Goal: Task Accomplishment & Management: Complete application form

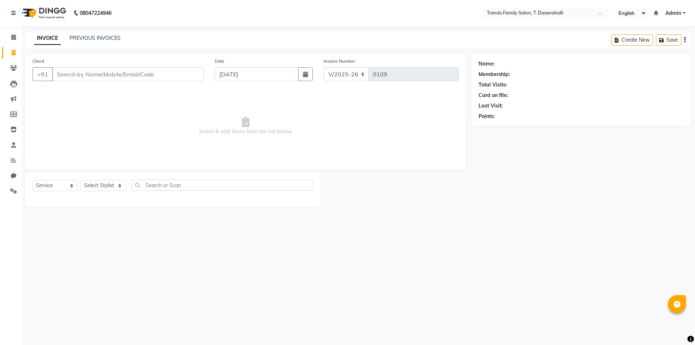
select select "8481"
select select "service"
click at [93, 77] on input "Client" at bounding box center [128, 74] width 152 height 14
type input "/"
type input "8111011207"
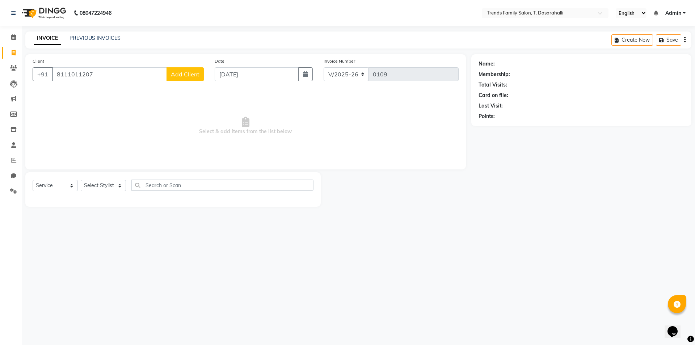
click at [191, 77] on span "Add Client" at bounding box center [185, 74] width 29 height 7
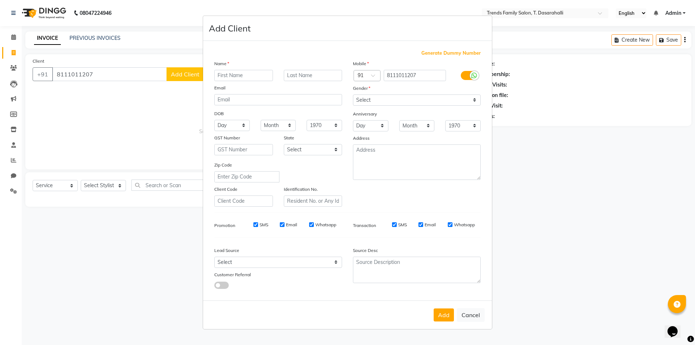
click at [235, 76] on input "text" at bounding box center [243, 75] width 59 height 11
type input "Bharat"
click at [384, 100] on select "Select [DEMOGRAPHIC_DATA] [DEMOGRAPHIC_DATA] Other Prefer Not To Say" at bounding box center [417, 100] width 128 height 11
select select "[DEMOGRAPHIC_DATA]"
click at [353, 95] on select "Select [DEMOGRAPHIC_DATA] [DEMOGRAPHIC_DATA] Other Prefer Not To Say" at bounding box center [417, 100] width 128 height 11
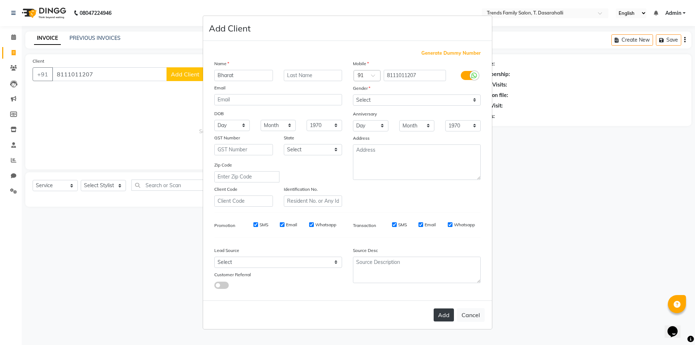
click at [442, 311] on button "Add" at bounding box center [444, 315] width 20 height 13
select select
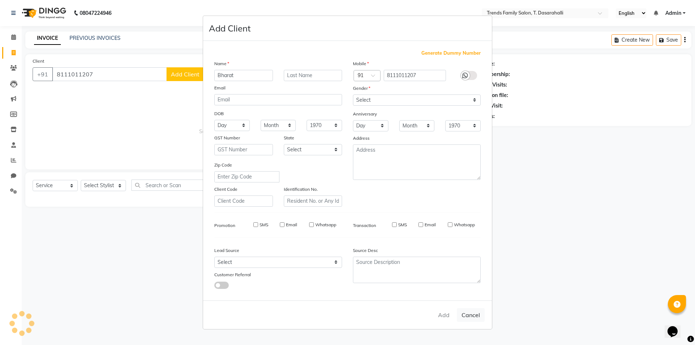
select select
checkbox input "false"
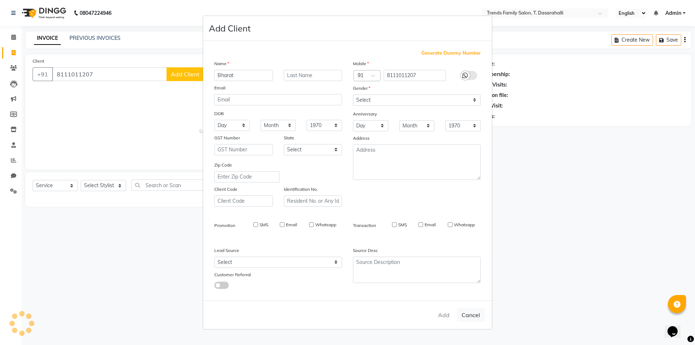
checkbox input "false"
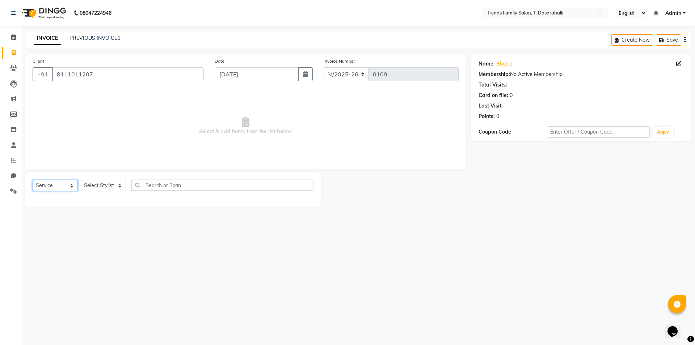
click at [59, 189] on select "Select Service Product Membership Package Voucher Prepaid Gift Card" at bounding box center [55, 185] width 45 height 11
click at [110, 186] on select "Select Stylist [PERSON_NAME] [PERSON_NAME] Ayaan [PERSON_NAME] Danish Danish [P…" at bounding box center [103, 185] width 45 height 11
select select "89891"
click at [81, 180] on select "Select Stylist [PERSON_NAME] [PERSON_NAME] Ayaan [PERSON_NAME] Danish Danish [P…" at bounding box center [103, 185] width 45 height 11
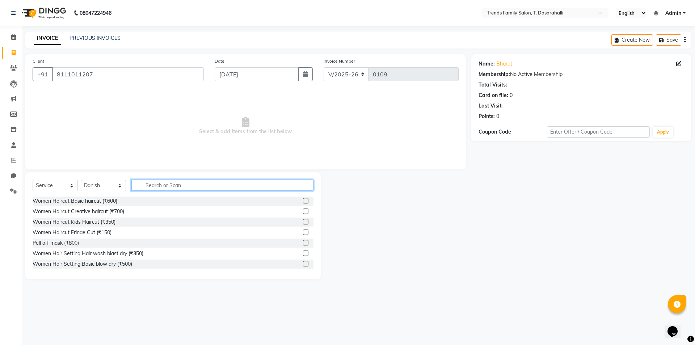
click at [174, 187] on input "text" at bounding box center [222, 185] width 182 height 11
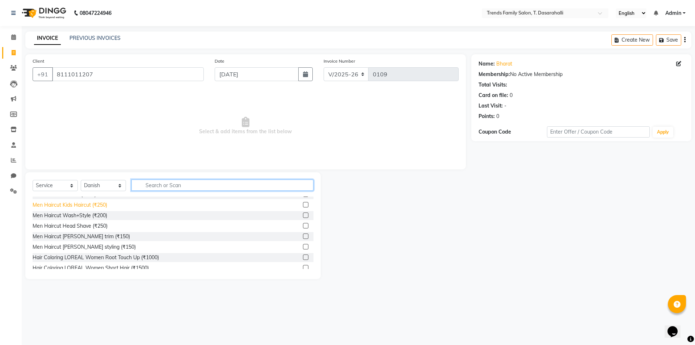
scroll to position [109, 0]
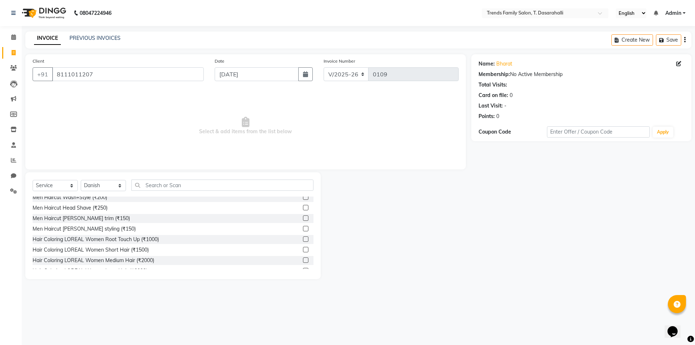
click at [303, 218] on label at bounding box center [305, 217] width 5 height 5
click at [303, 218] on input "checkbox" at bounding box center [305, 218] width 5 height 5
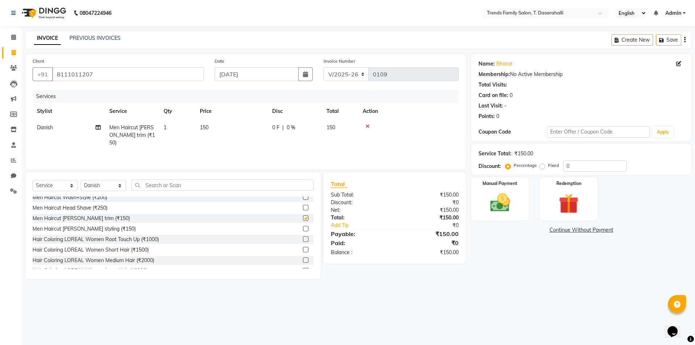
checkbox input "false"
click at [211, 129] on td "150" at bounding box center [232, 135] width 72 height 32
select select "89891"
drag, startPoint x: 246, startPoint y: 130, endPoint x: 173, endPoint y: 132, distance: 72.8
click at [173, 132] on tr "[PERSON_NAME] [PERSON_NAME] Ayaan [PERSON_NAME] Danish Danish [PERSON_NAME] R D…" at bounding box center [246, 138] width 426 height 38
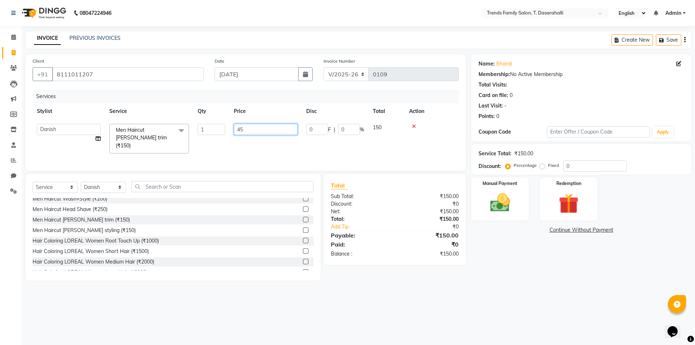
type input "450"
click at [169, 183] on input "text" at bounding box center [222, 186] width 182 height 11
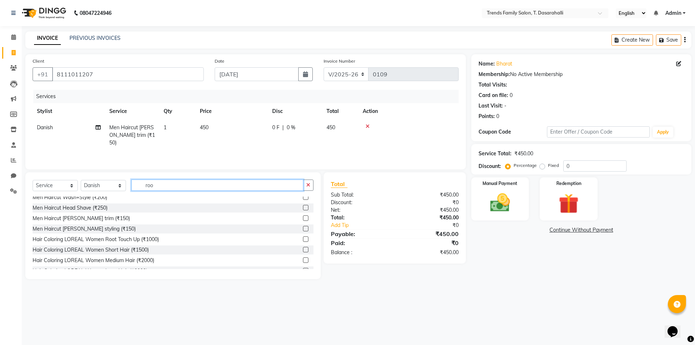
scroll to position [0, 0]
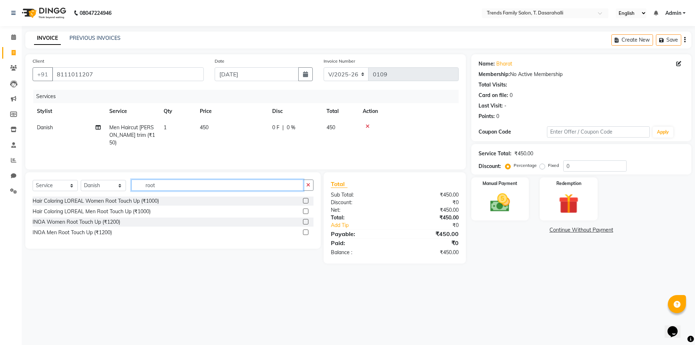
type input "root"
click at [308, 232] on label at bounding box center [305, 232] width 5 height 5
click at [308, 232] on input "checkbox" at bounding box center [305, 232] width 5 height 5
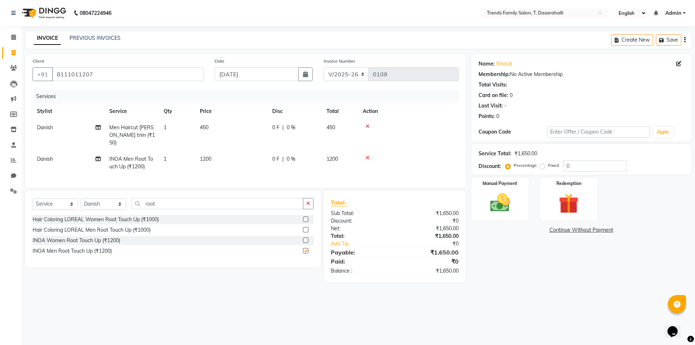
checkbox input "false"
click at [200, 156] on span "1200" at bounding box center [206, 159] width 12 height 7
select select "89891"
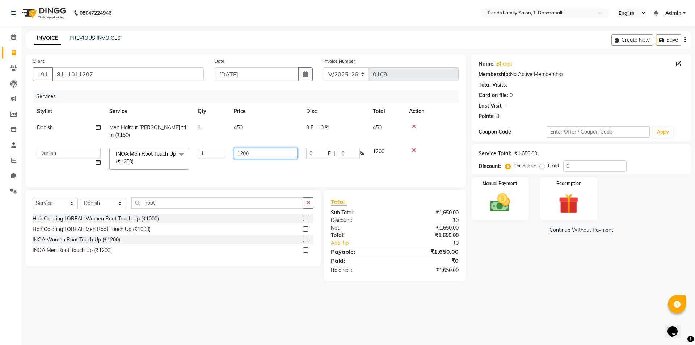
click at [70, 143] on tr "[PERSON_NAME] [PERSON_NAME] Ayaan [PERSON_NAME] Danish Danish [PERSON_NAME] R D…" at bounding box center [246, 158] width 426 height 31
type input "1000"
click at [270, 166] on tr "[PERSON_NAME] [PERSON_NAME] Ayaan [PERSON_NAME] Danish Danish [PERSON_NAME] R D…" at bounding box center [246, 158] width 426 height 31
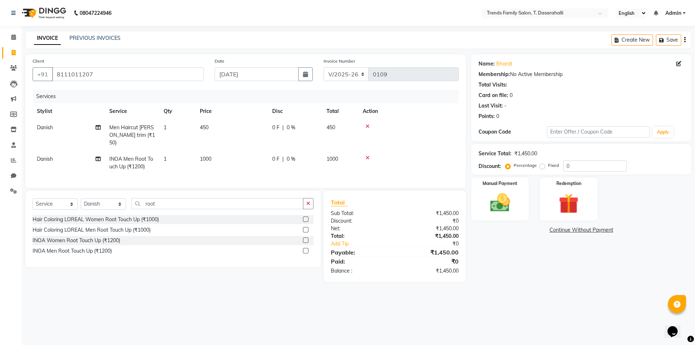
click at [309, 203] on icon "button" at bounding box center [308, 203] width 4 height 5
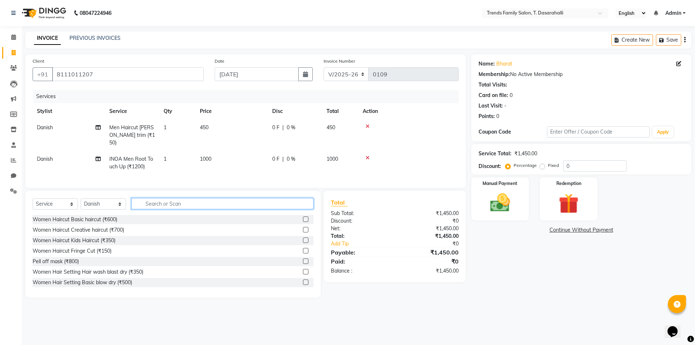
click at [158, 202] on input "text" at bounding box center [222, 203] width 182 height 11
click at [173, 202] on input "oi" at bounding box center [217, 203] width 172 height 11
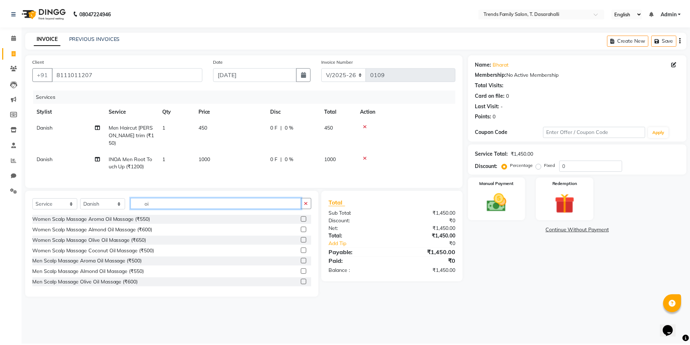
scroll to position [12, 0]
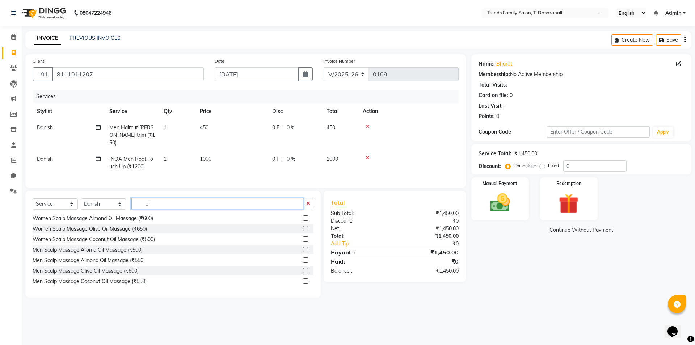
type input "oi"
click at [303, 260] on label at bounding box center [305, 259] width 5 height 5
click at [303, 260] on input "checkbox" at bounding box center [305, 260] width 5 height 5
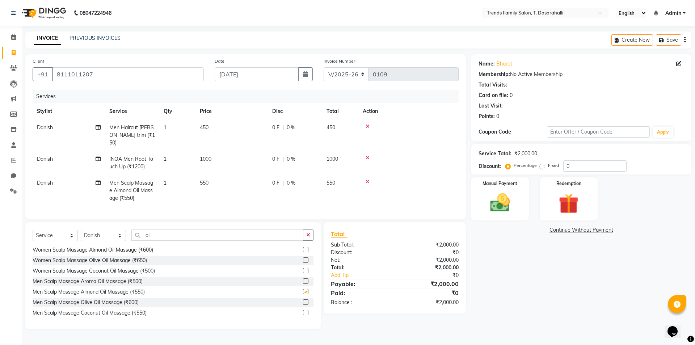
checkbox input "false"
drag, startPoint x: 570, startPoint y: 164, endPoint x: 445, endPoint y: 165, distance: 124.9
click at [477, 168] on div "Service Total: ₹2,000.00 Discount: Percentage Fixed 0" at bounding box center [581, 159] width 220 height 30
type input "30"
click at [210, 176] on td "550" at bounding box center [232, 191] width 72 height 32
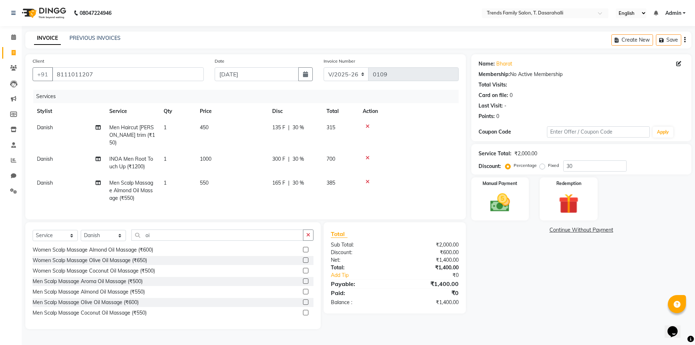
select select "89891"
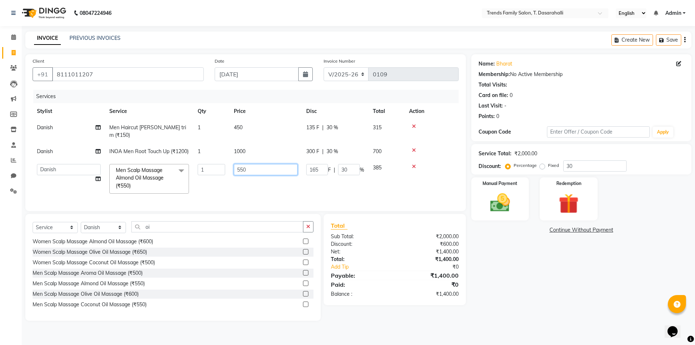
drag, startPoint x: 261, startPoint y: 162, endPoint x: 130, endPoint y: 160, distance: 131.1
click at [139, 161] on tr "[PERSON_NAME] [PERSON_NAME] Ayaan [PERSON_NAME] Danish Danish [PERSON_NAME] R D…" at bounding box center [246, 179] width 426 height 38
type input "350"
click at [544, 294] on div "Name: Bharat Membership: No Active Membership Total Visits: Card on file: 0 Las…" at bounding box center [584, 187] width 226 height 267
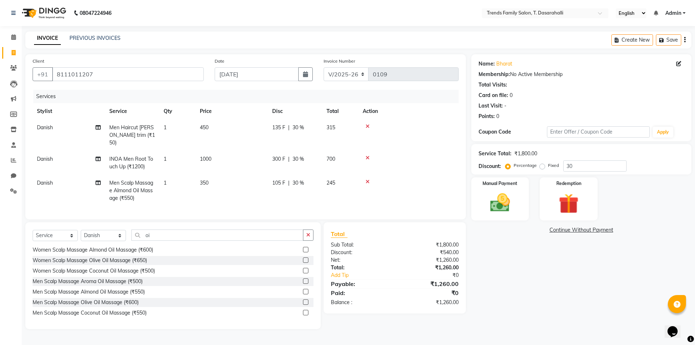
click at [303, 179] on span "30 %" at bounding box center [299, 183] width 12 height 8
select select "89891"
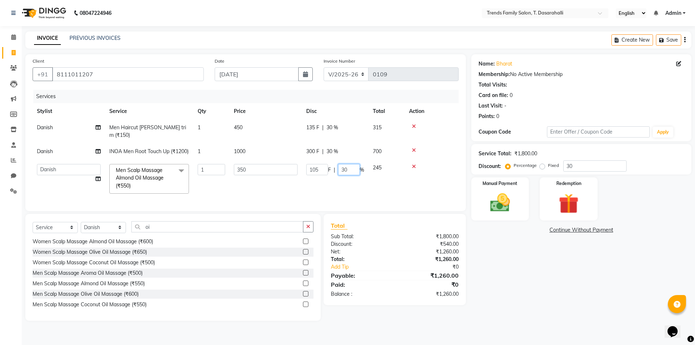
click at [349, 164] on input "30" at bounding box center [349, 169] width 22 height 11
type input "3"
click at [569, 294] on div "Name: Bharat Membership: No Active Membership Total Visits: Card on file: 0 Las…" at bounding box center [584, 187] width 226 height 267
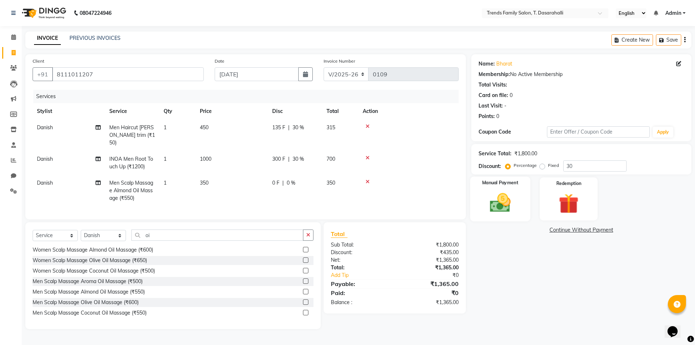
click at [502, 204] on img at bounding box center [500, 203] width 34 height 24
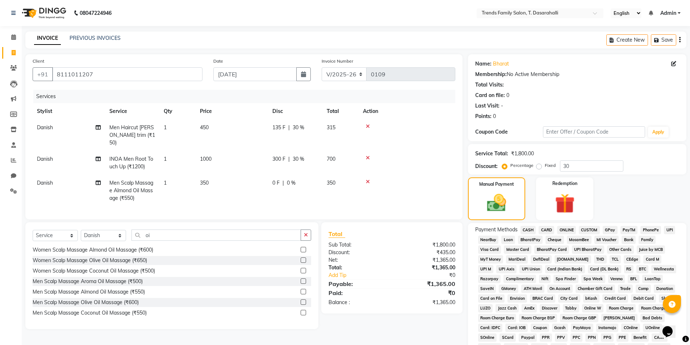
click at [567, 228] on span "ONLINE" at bounding box center [566, 230] width 19 height 8
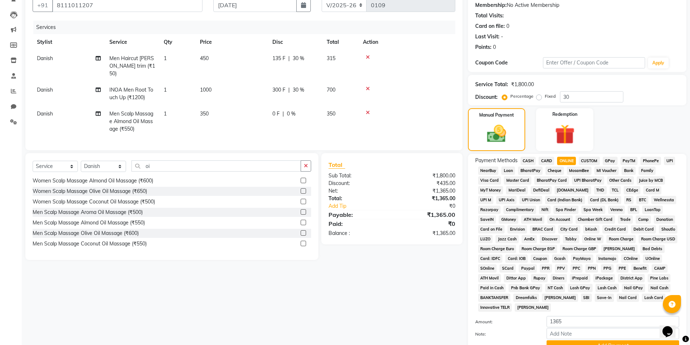
scroll to position [132, 0]
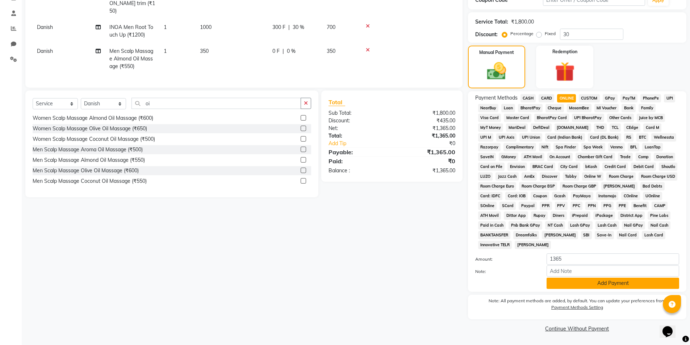
click at [575, 278] on button "Add Payment" at bounding box center [612, 283] width 133 height 11
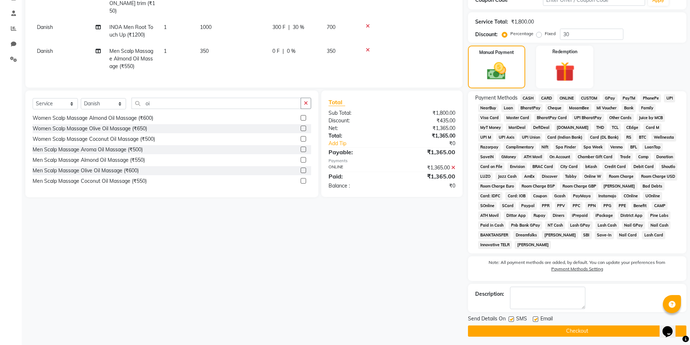
click at [548, 337] on main "INVOICE PREVIOUS INVOICES Create New Save Client [PHONE_NUMBER] Date [DATE] Inv…" at bounding box center [356, 124] width 668 height 448
click at [558, 330] on button "Checkout" at bounding box center [577, 331] width 218 height 11
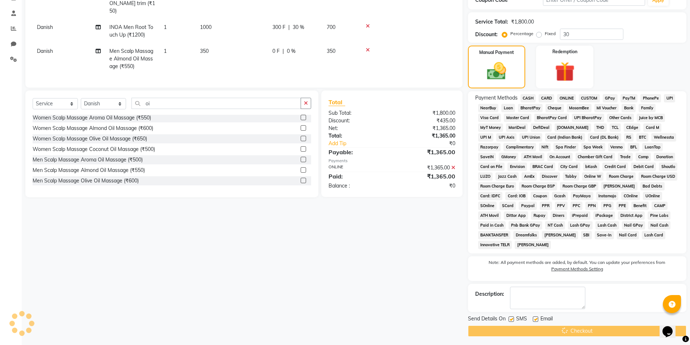
scroll to position [0, 0]
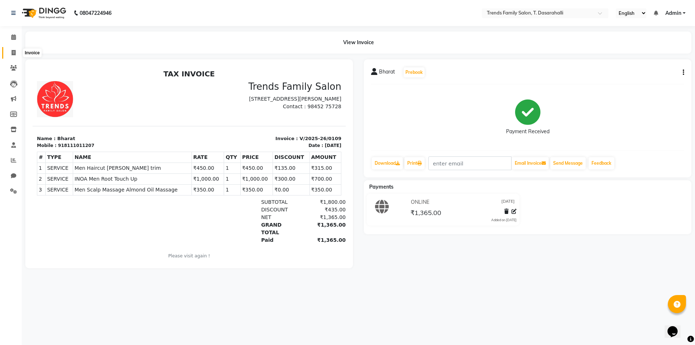
click at [14, 53] on icon at bounding box center [14, 52] width 4 height 5
select select "service"
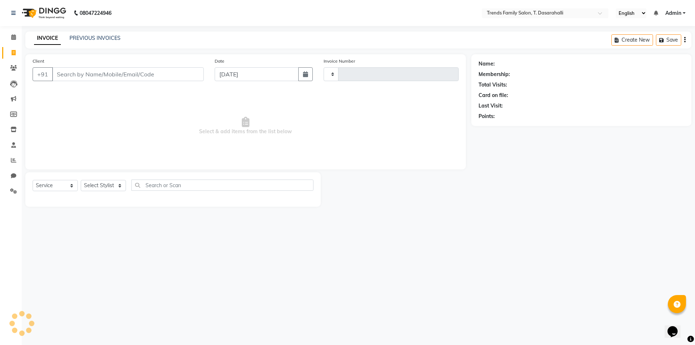
type input "0110"
select select "8481"
click at [99, 70] on input "Client" at bounding box center [128, 74] width 152 height 14
type input "9945962988"
click at [191, 72] on span "Add Client" at bounding box center [185, 74] width 29 height 7
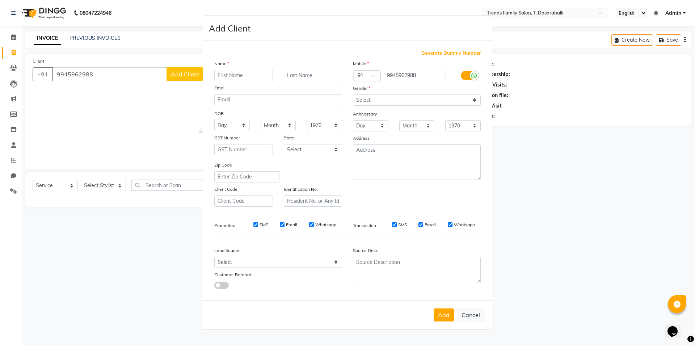
click at [242, 77] on input "text" at bounding box center [243, 75] width 59 height 11
type input "Yasaswani"
click at [399, 101] on select "Select [DEMOGRAPHIC_DATA] [DEMOGRAPHIC_DATA] Other Prefer Not To Say" at bounding box center [417, 100] width 128 height 11
click at [353, 95] on select "Select [DEMOGRAPHIC_DATA] [DEMOGRAPHIC_DATA] Other Prefer Not To Say" at bounding box center [417, 100] width 128 height 11
click at [396, 100] on select "Select [DEMOGRAPHIC_DATA] [DEMOGRAPHIC_DATA] Other Prefer Not To Say" at bounding box center [417, 100] width 128 height 11
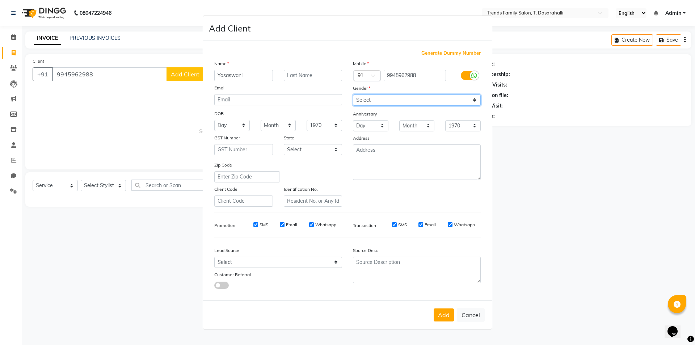
select select "[DEMOGRAPHIC_DATA]"
click at [353, 95] on select "Select [DEMOGRAPHIC_DATA] [DEMOGRAPHIC_DATA] Other Prefer Not To Say" at bounding box center [417, 100] width 128 height 11
click at [439, 316] on button "Add" at bounding box center [444, 315] width 20 height 13
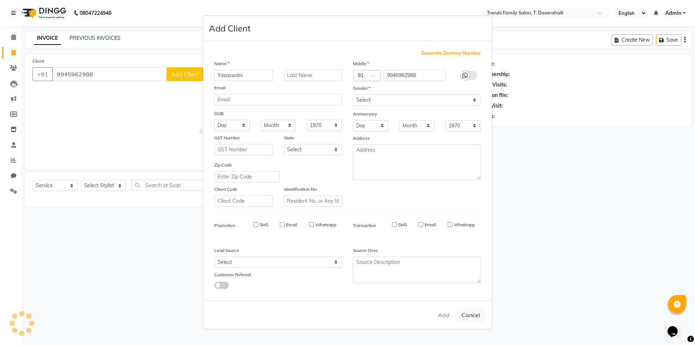
select select
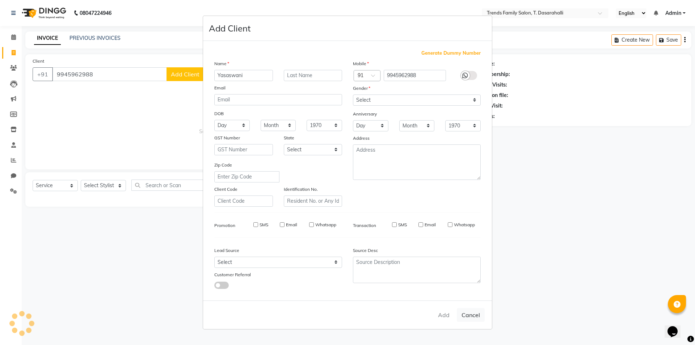
select select
checkbox input "false"
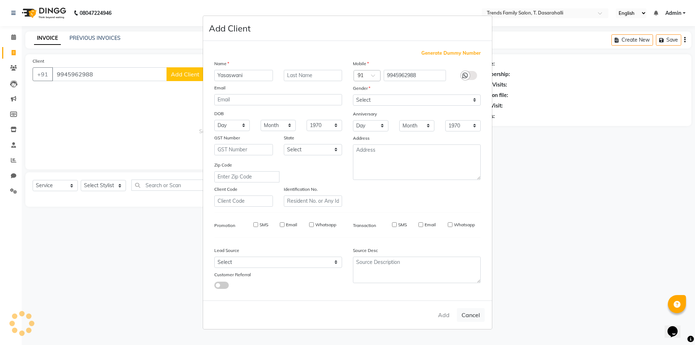
checkbox input "false"
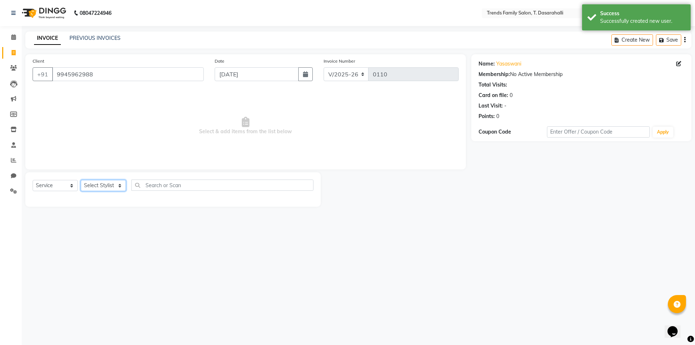
click at [89, 188] on select "Select Stylist [PERSON_NAME] [PERSON_NAME] Ayaan [PERSON_NAME] Danish Danish [P…" at bounding box center [103, 185] width 45 height 11
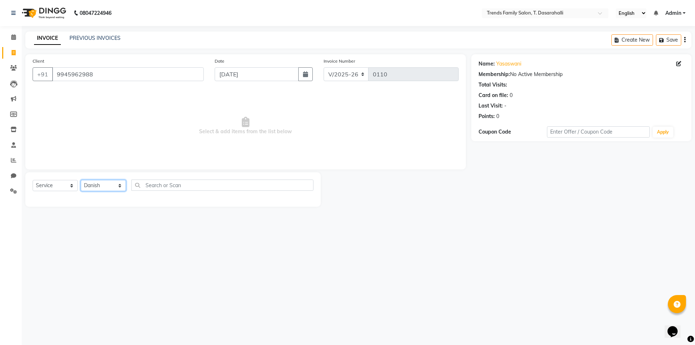
click at [81, 180] on select "Select Stylist [PERSON_NAME] [PERSON_NAME] Ayaan [PERSON_NAME] Danish Danish [P…" at bounding box center [103, 185] width 45 height 11
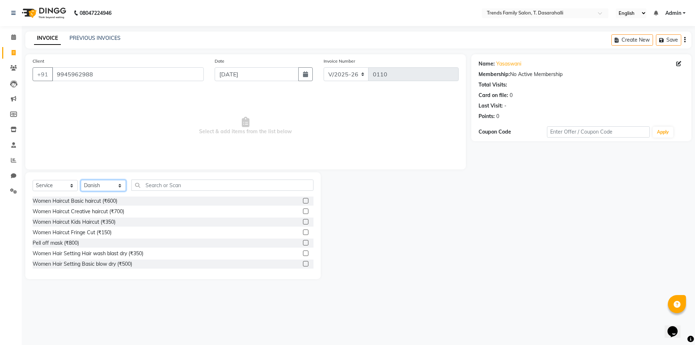
click at [89, 188] on select "Select Stylist [PERSON_NAME] [PERSON_NAME] Ayaan [PERSON_NAME] Danish Danish [P…" at bounding box center [103, 185] width 45 height 11
select select "90051"
click at [81, 180] on select "Select Stylist [PERSON_NAME] [PERSON_NAME] Ayaan [PERSON_NAME] Danish Danish [P…" at bounding box center [103, 185] width 45 height 11
click at [220, 186] on input "text" at bounding box center [222, 185] width 182 height 11
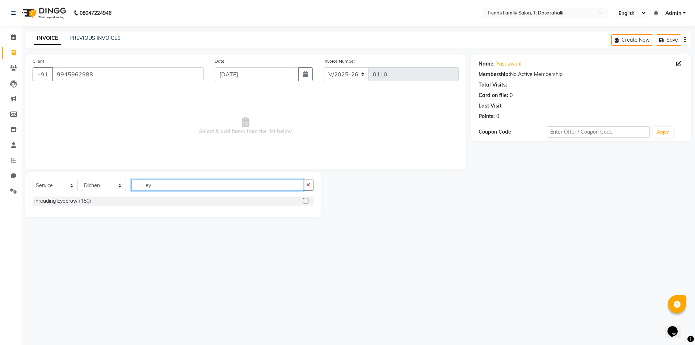
type input "ey"
click at [305, 201] on label at bounding box center [305, 200] width 5 height 5
click at [305, 201] on input "checkbox" at bounding box center [305, 201] width 5 height 5
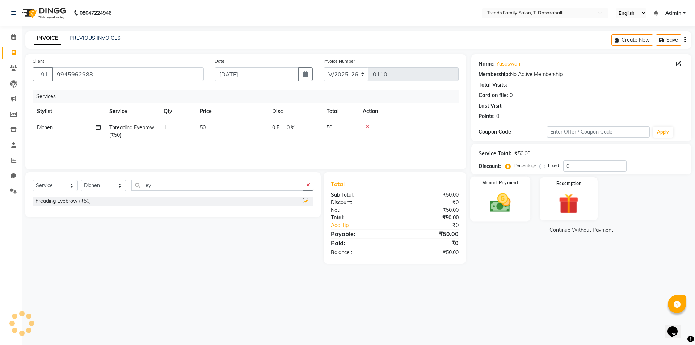
checkbox input "false"
click at [506, 200] on img at bounding box center [500, 203] width 34 height 24
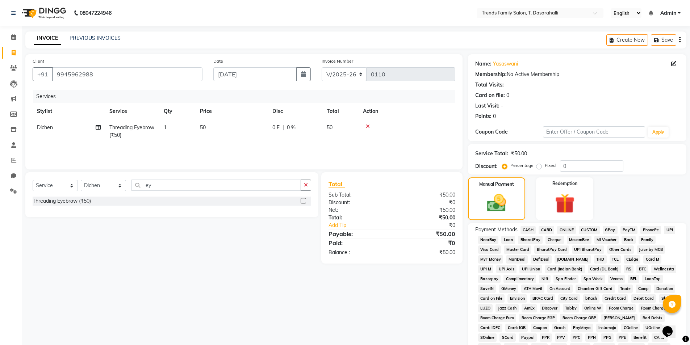
click at [561, 231] on span "ONLINE" at bounding box center [566, 230] width 19 height 8
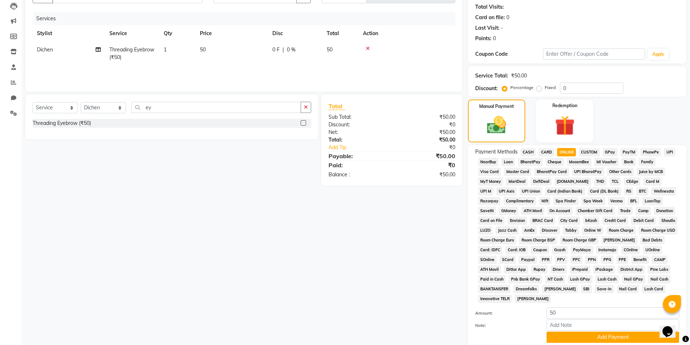
scroll to position [132, 0]
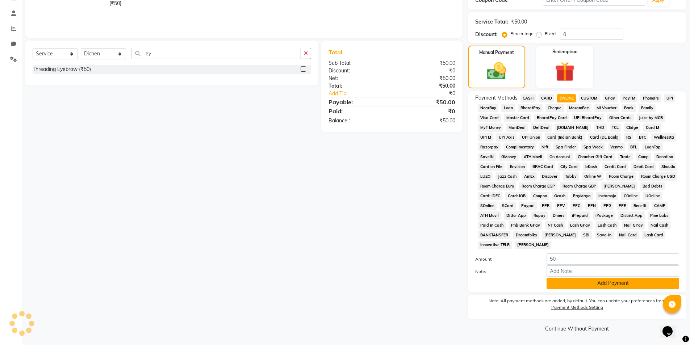
click at [565, 283] on button "Add Payment" at bounding box center [612, 283] width 133 height 11
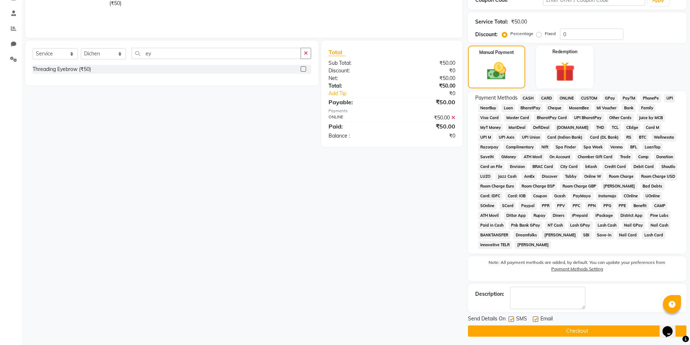
click at [517, 331] on button "Checkout" at bounding box center [577, 331] width 218 height 11
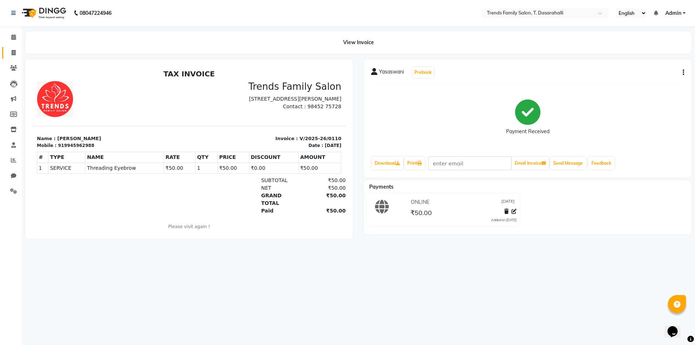
click at [13, 56] on span at bounding box center [13, 53] width 13 height 8
select select "service"
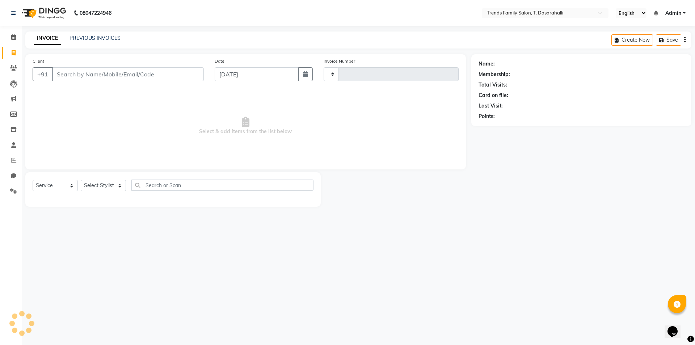
type input "0111"
select select "8481"
drag, startPoint x: 67, startPoint y: 70, endPoint x: 228, endPoint y: 52, distance: 162.9
click at [71, 69] on input "Client" at bounding box center [128, 74] width 152 height 14
type input "8296114872"
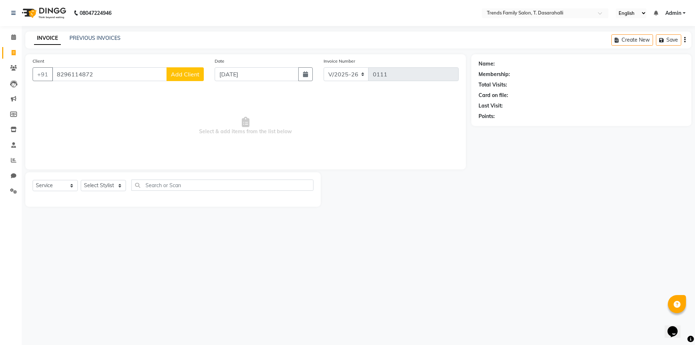
click at [180, 77] on span "Add Client" at bounding box center [185, 74] width 29 height 7
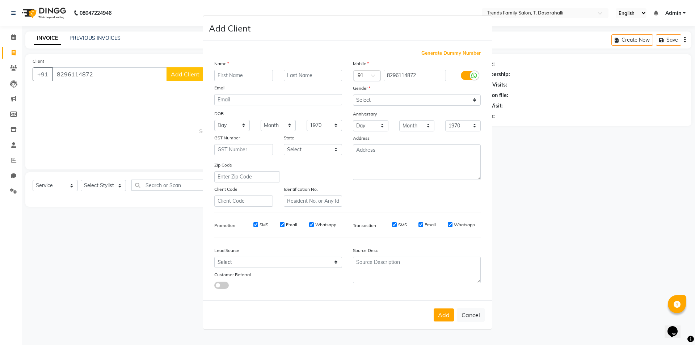
click at [222, 76] on input "text" at bounding box center [243, 75] width 59 height 11
type input "[PERSON_NAME]"
click at [386, 105] on select "Select [DEMOGRAPHIC_DATA] [DEMOGRAPHIC_DATA] Other Prefer Not To Say" at bounding box center [417, 100] width 128 height 11
select select "[DEMOGRAPHIC_DATA]"
click at [353, 95] on select "Select [DEMOGRAPHIC_DATA] [DEMOGRAPHIC_DATA] Other Prefer Not To Say" at bounding box center [417, 100] width 128 height 11
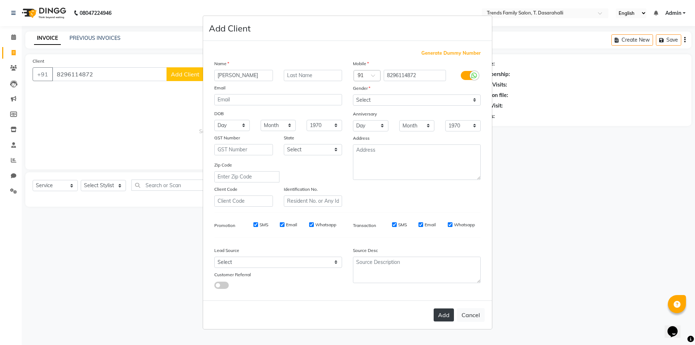
click at [443, 315] on button "Add" at bounding box center [444, 315] width 20 height 13
select select
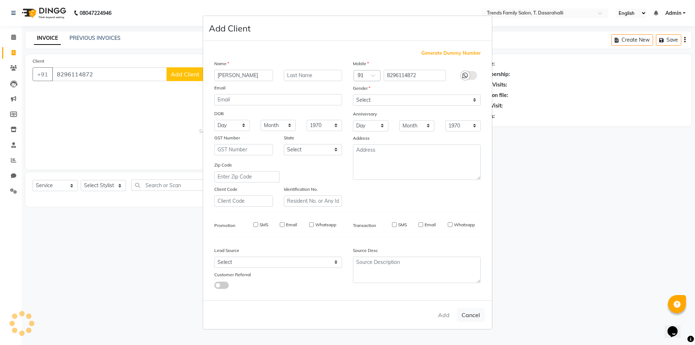
select select
checkbox input "false"
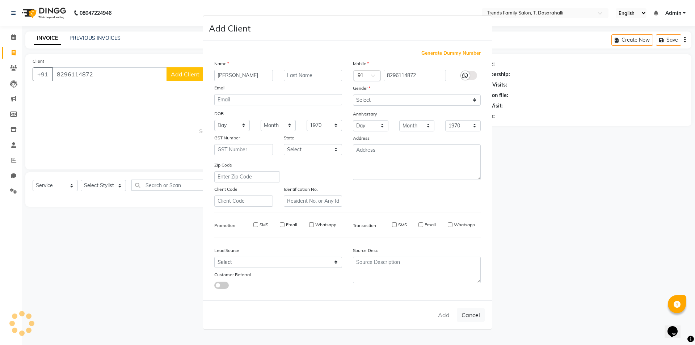
checkbox input "false"
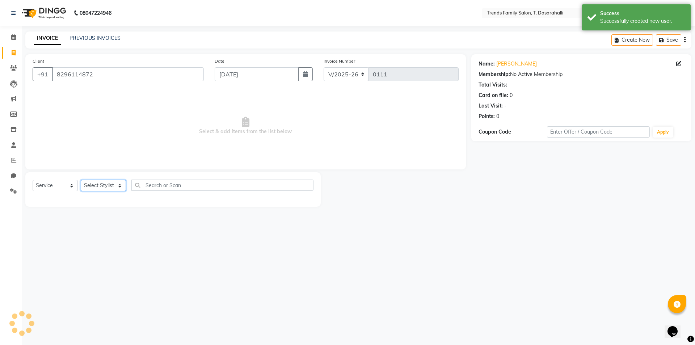
click at [112, 186] on select "Select Stylist [PERSON_NAME] [PERSON_NAME] Ayaan [PERSON_NAME] Danish Danish [P…" at bounding box center [103, 185] width 45 height 11
select select "90105"
click at [81, 180] on select "Select Stylist [PERSON_NAME] [PERSON_NAME] Ayaan [PERSON_NAME] Danish Danish [P…" at bounding box center [103, 185] width 45 height 11
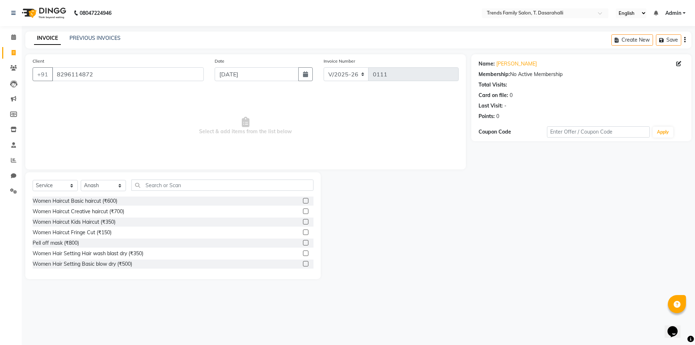
click at [303, 212] on label at bounding box center [305, 211] width 5 height 5
click at [303, 212] on input "checkbox" at bounding box center [305, 211] width 5 height 5
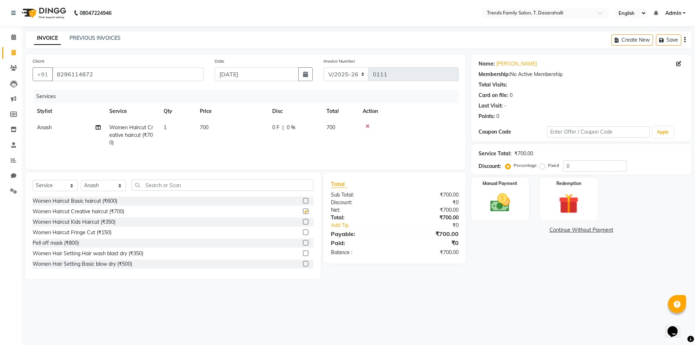
checkbox input "false"
drag, startPoint x: 592, startPoint y: 166, endPoint x: 474, endPoint y: 151, distance: 118.6
click at [503, 162] on div "Discount: Percentage Fixed 0" at bounding box center [582, 165] width 206 height 11
click at [469, 203] on div "Manual Payment Redemption" at bounding box center [581, 198] width 231 height 43
drag, startPoint x: 590, startPoint y: 167, endPoint x: 410, endPoint y: 149, distance: 180.8
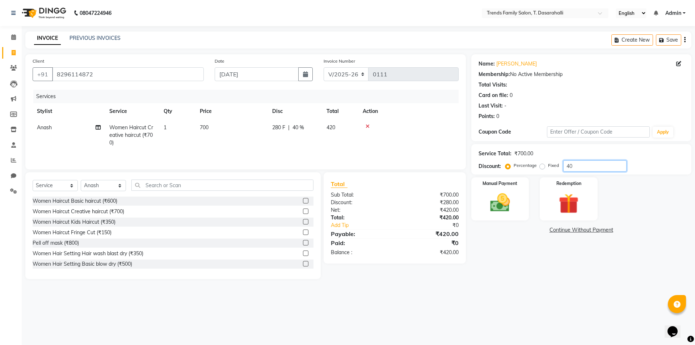
click at [440, 159] on div "Client [PHONE_NUMBER] Date [DATE] Invoice Number V/2025 V/[PHONE_NUMBER] Servic…" at bounding box center [358, 166] width 677 height 225
type input "30"
click at [502, 207] on img at bounding box center [500, 203] width 34 height 24
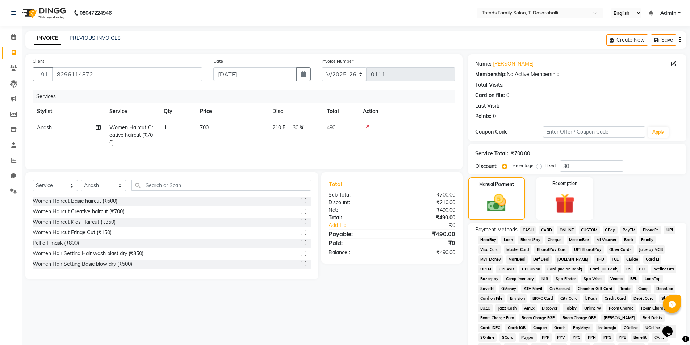
click at [559, 229] on span "ONLINE" at bounding box center [566, 230] width 19 height 8
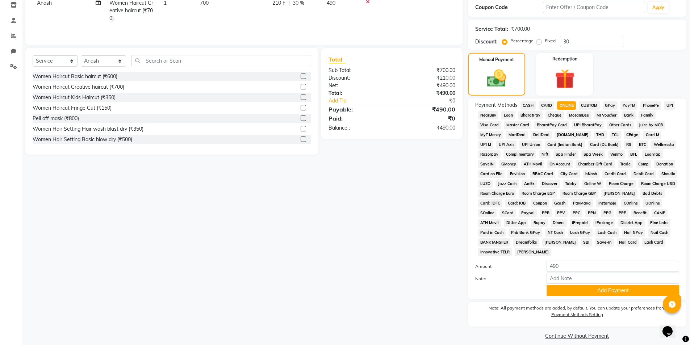
scroll to position [132, 0]
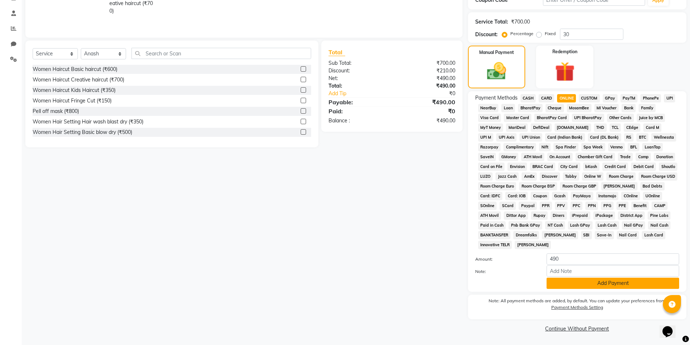
click at [620, 287] on button "Add Payment" at bounding box center [612, 283] width 133 height 11
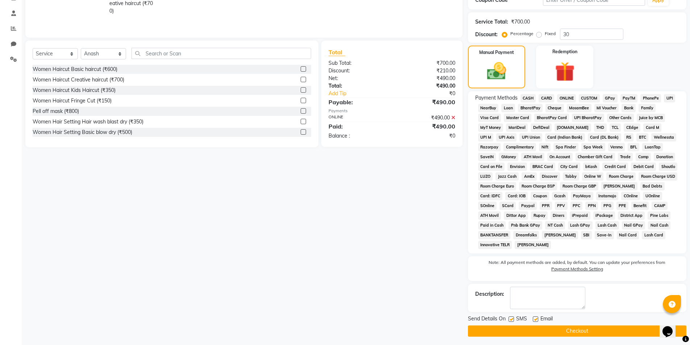
click at [559, 332] on button "Checkout" at bounding box center [577, 331] width 218 height 11
